Goal: Information Seeking & Learning: Learn about a topic

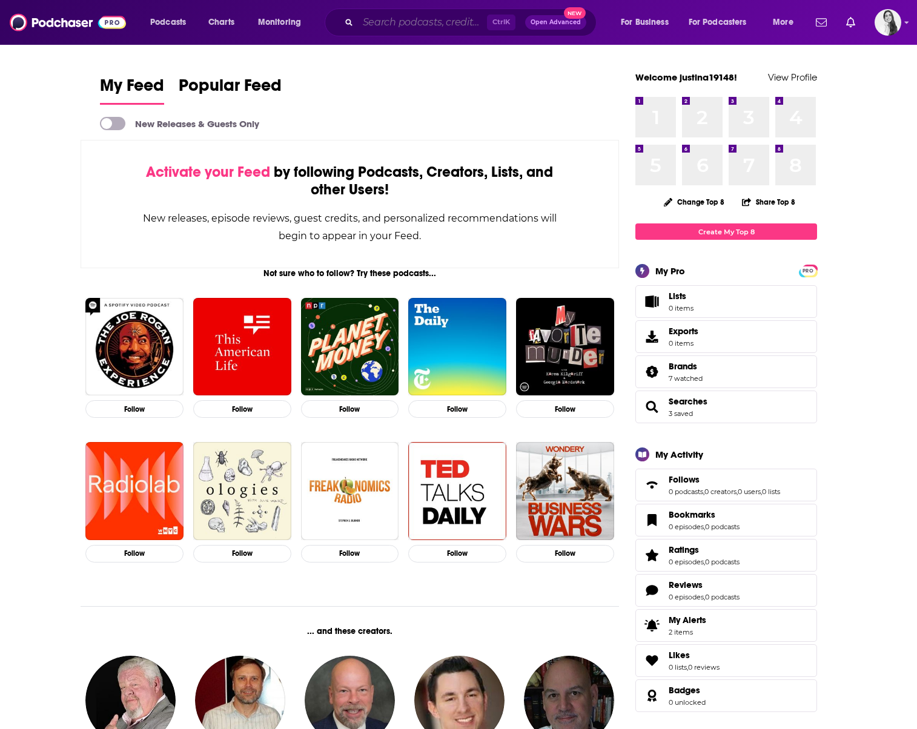
click at [401, 22] on input "Search podcasts, credits, & more..." at bounding box center [422, 22] width 129 height 19
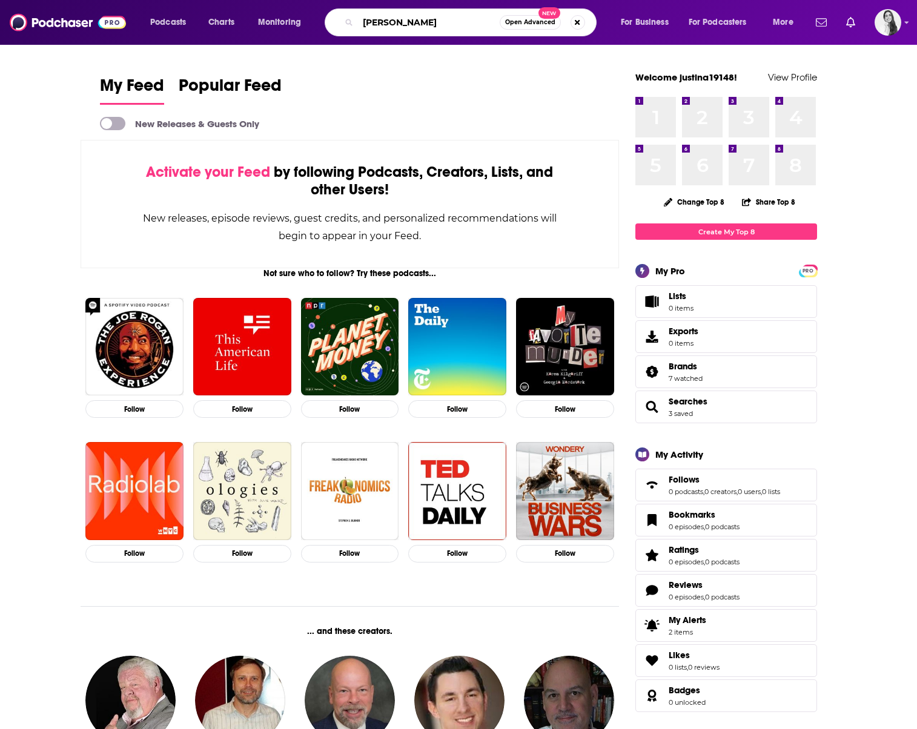
type input "[PERSON_NAME]"
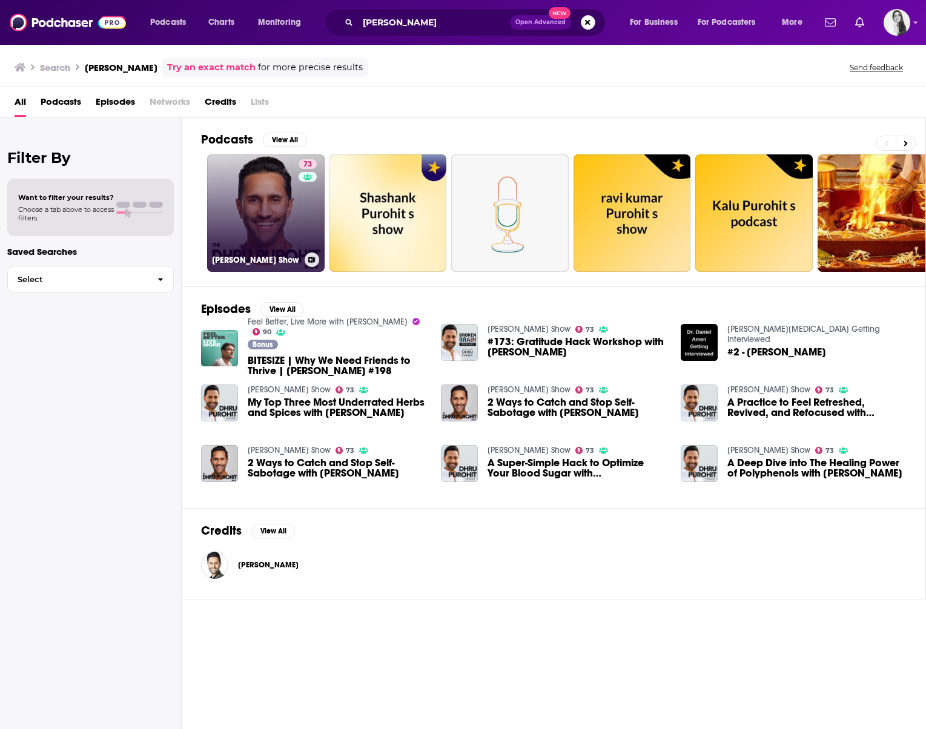
click at [254, 201] on link "73 [PERSON_NAME] Show" at bounding box center [265, 212] width 117 height 117
